Goal: Task Accomplishment & Management: Manage account settings

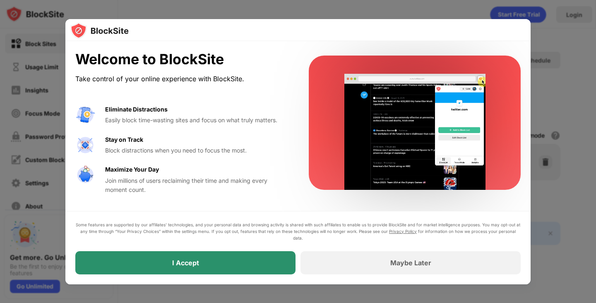
click at [186, 267] on div "I Accept" at bounding box center [185, 262] width 220 height 23
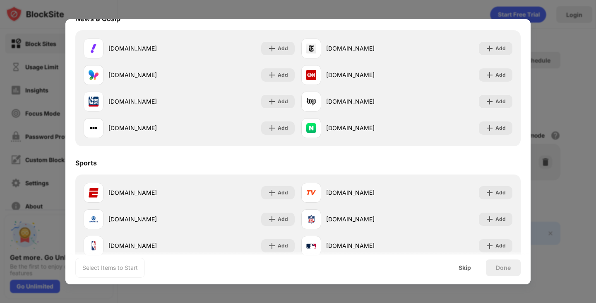
scroll to position [580, 0]
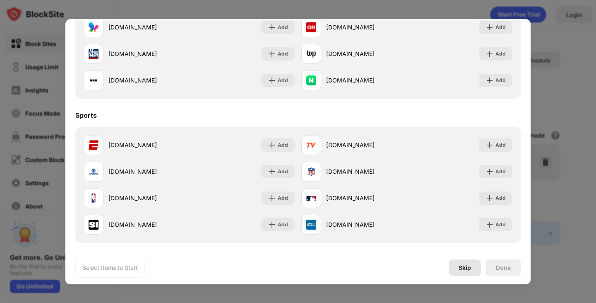
click at [465, 266] on div "Skip" at bounding box center [465, 267] width 12 height 7
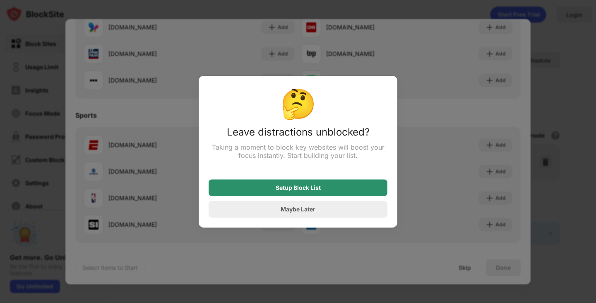
click at [324, 191] on div "Setup Block List" at bounding box center [298, 187] width 179 height 17
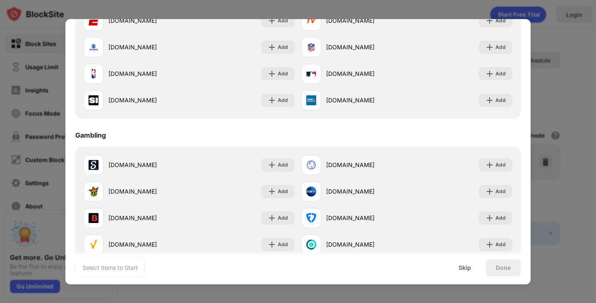
scroll to position [868, 0]
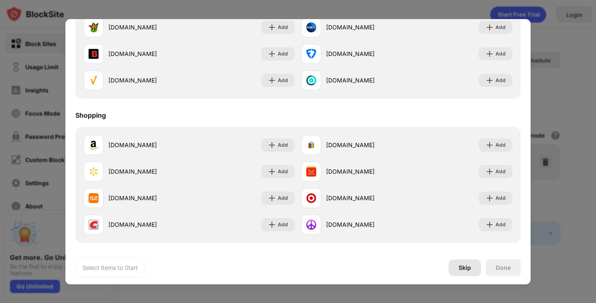
click at [466, 266] on div "Skip" at bounding box center [465, 267] width 12 height 7
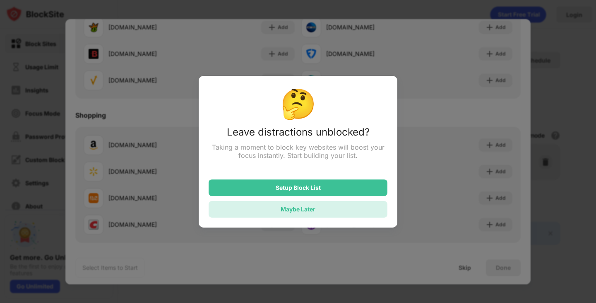
click at [299, 205] on div "Maybe Later" at bounding box center [298, 209] width 179 height 17
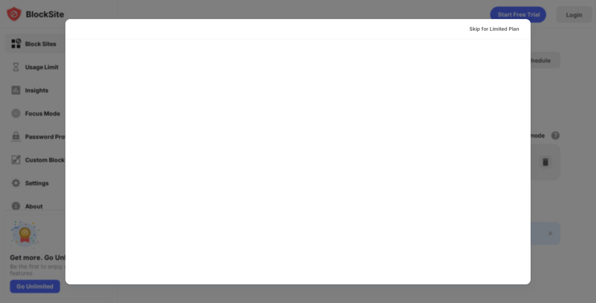
click at [306, 12] on div at bounding box center [298, 151] width 596 height 303
click at [500, 30] on div "Skip for Limited Plan" at bounding box center [495, 29] width 50 height 8
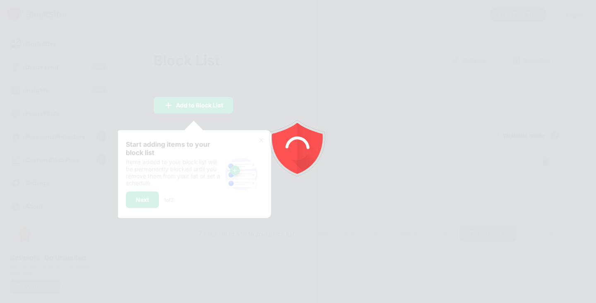
click at [174, 186] on div at bounding box center [298, 151] width 596 height 303
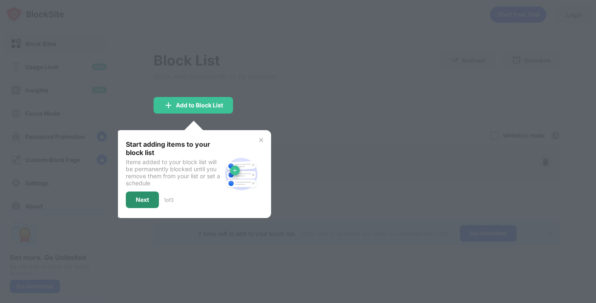
click at [147, 194] on div "Next" at bounding box center [142, 199] width 33 height 17
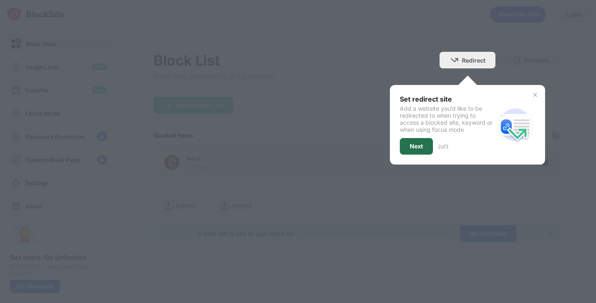
click at [420, 144] on div "Next" at bounding box center [416, 146] width 13 height 7
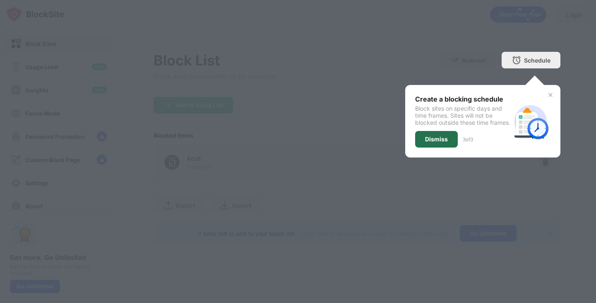
click at [433, 147] on div "Dismiss" at bounding box center [436, 139] width 43 height 17
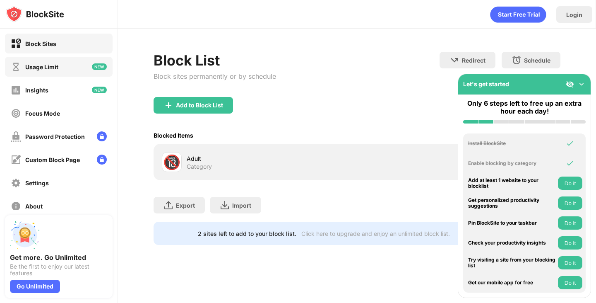
click at [60, 70] on div "Usage Limit" at bounding box center [59, 67] width 108 height 20
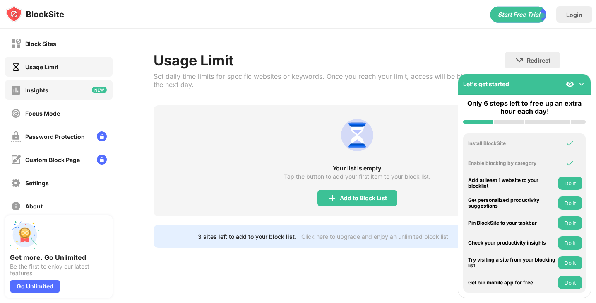
click at [39, 87] on div "Insights" at bounding box center [36, 90] width 23 height 7
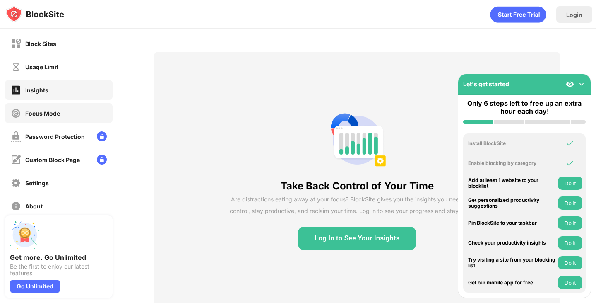
click at [49, 118] on div "Focus Mode" at bounding box center [35, 113] width 49 height 10
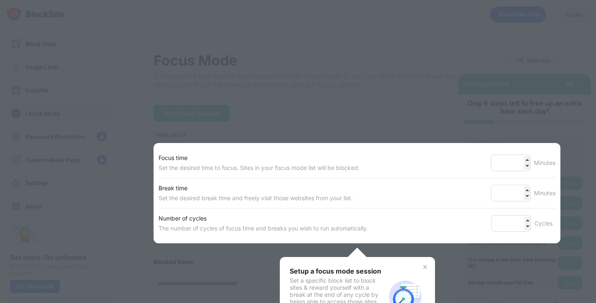
click at [292, 165] on div "Set the desired time to focus. Sites in your focus mode list will be blocked." at bounding box center [259, 168] width 201 height 10
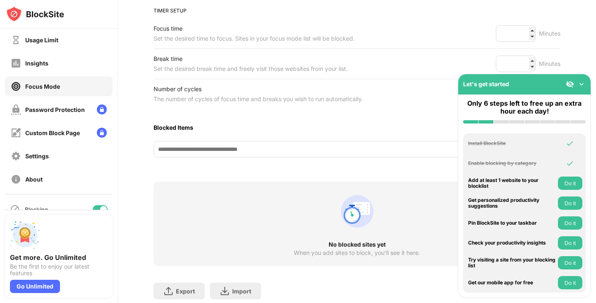
scroll to position [41, 0]
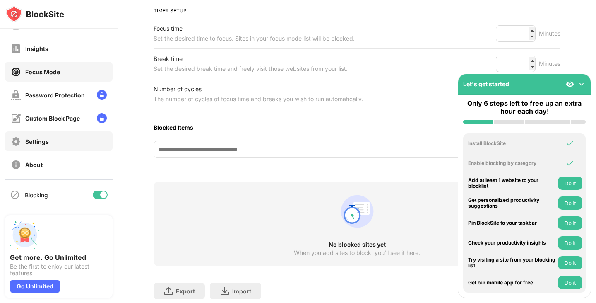
click at [36, 143] on div "Settings" at bounding box center [37, 141] width 24 height 7
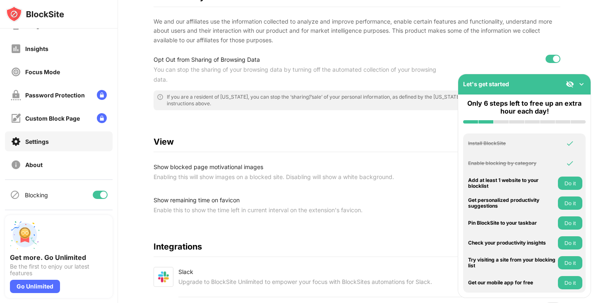
scroll to position [243, 0]
